Goal: Transaction & Acquisition: Purchase product/service

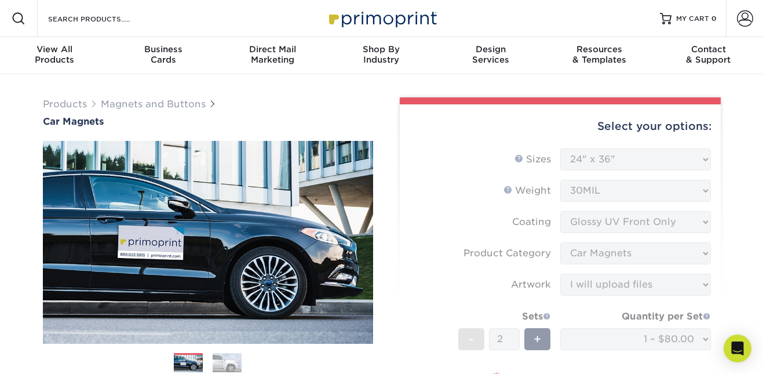
select select "24.00x36.00"
select select "48f17320-c7c2-4f0d-b371-c8050bb445b2"
select select "upload"
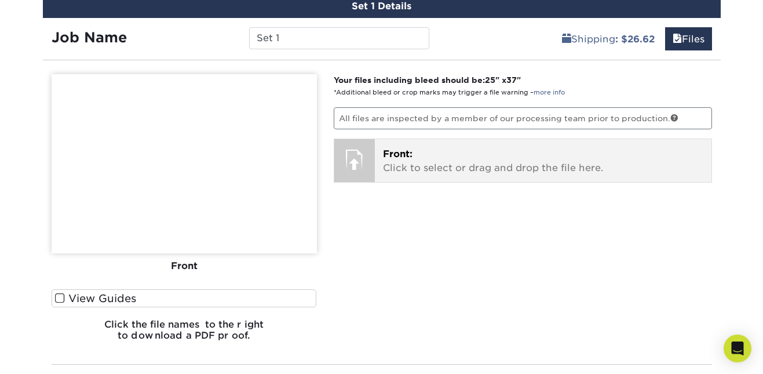
click at [374, 171] on div at bounding box center [354, 159] width 41 height 41
click at [373, 162] on div at bounding box center [354, 159] width 41 height 41
click at [416, 164] on p "Front: Click to select or drag and drop the file here." at bounding box center [543, 161] width 320 height 28
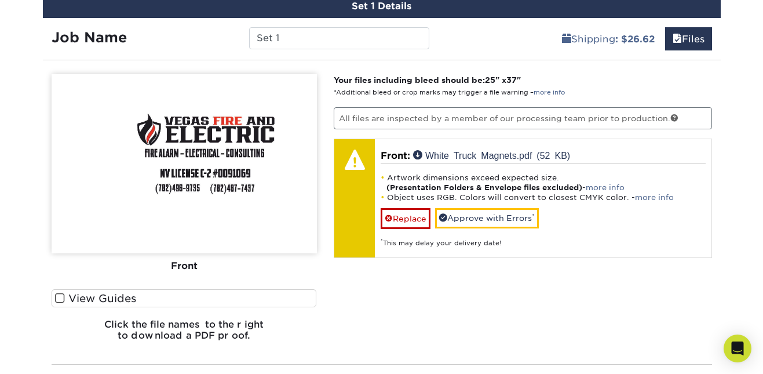
scroll to position [701, 0]
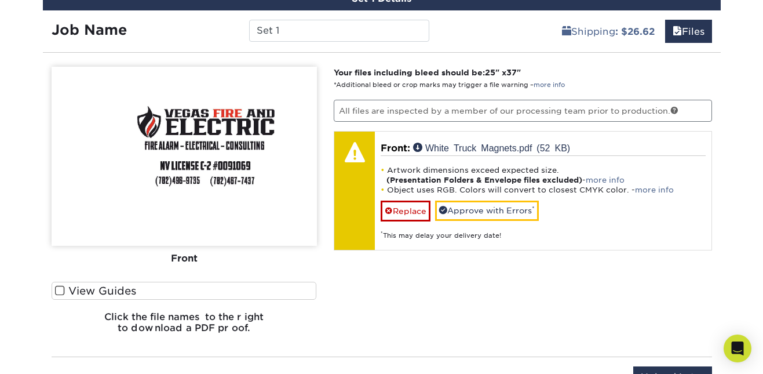
click at [394, 302] on div "Your files including bleed should be: 25 " x 37 " *Additional bleed or crop mar…" at bounding box center [523, 205] width 396 height 276
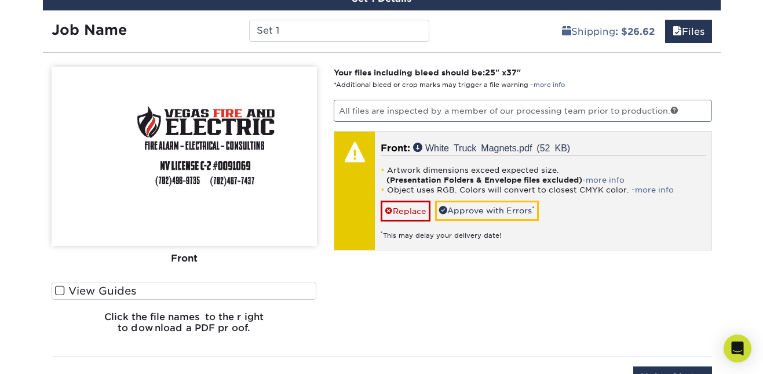
click at [426, 238] on div "* This may delay your delivery date!" at bounding box center [543, 230] width 325 height 19
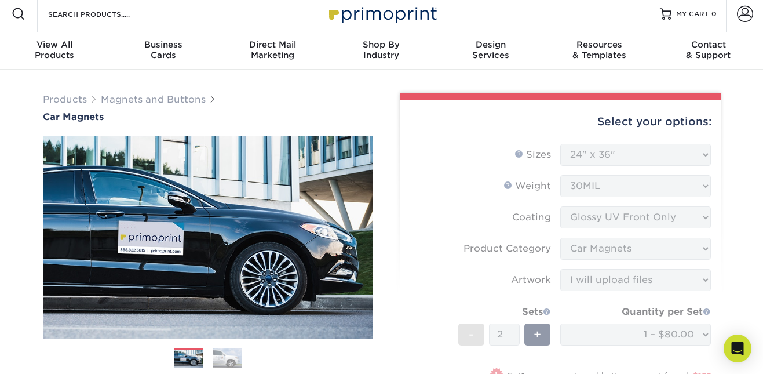
scroll to position [0, 0]
